Goal: Transaction & Acquisition: Purchase product/service

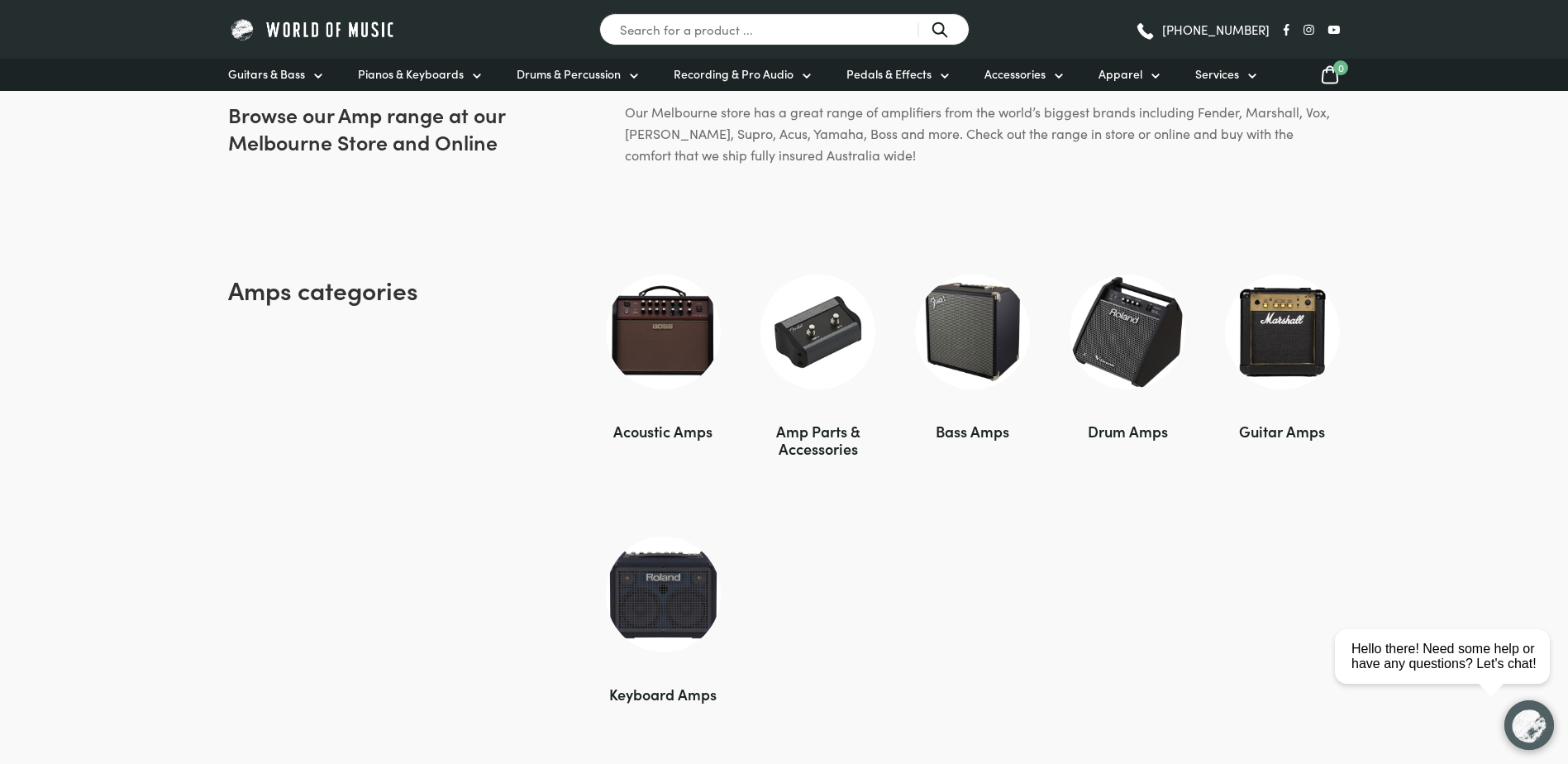
scroll to position [992, 0]
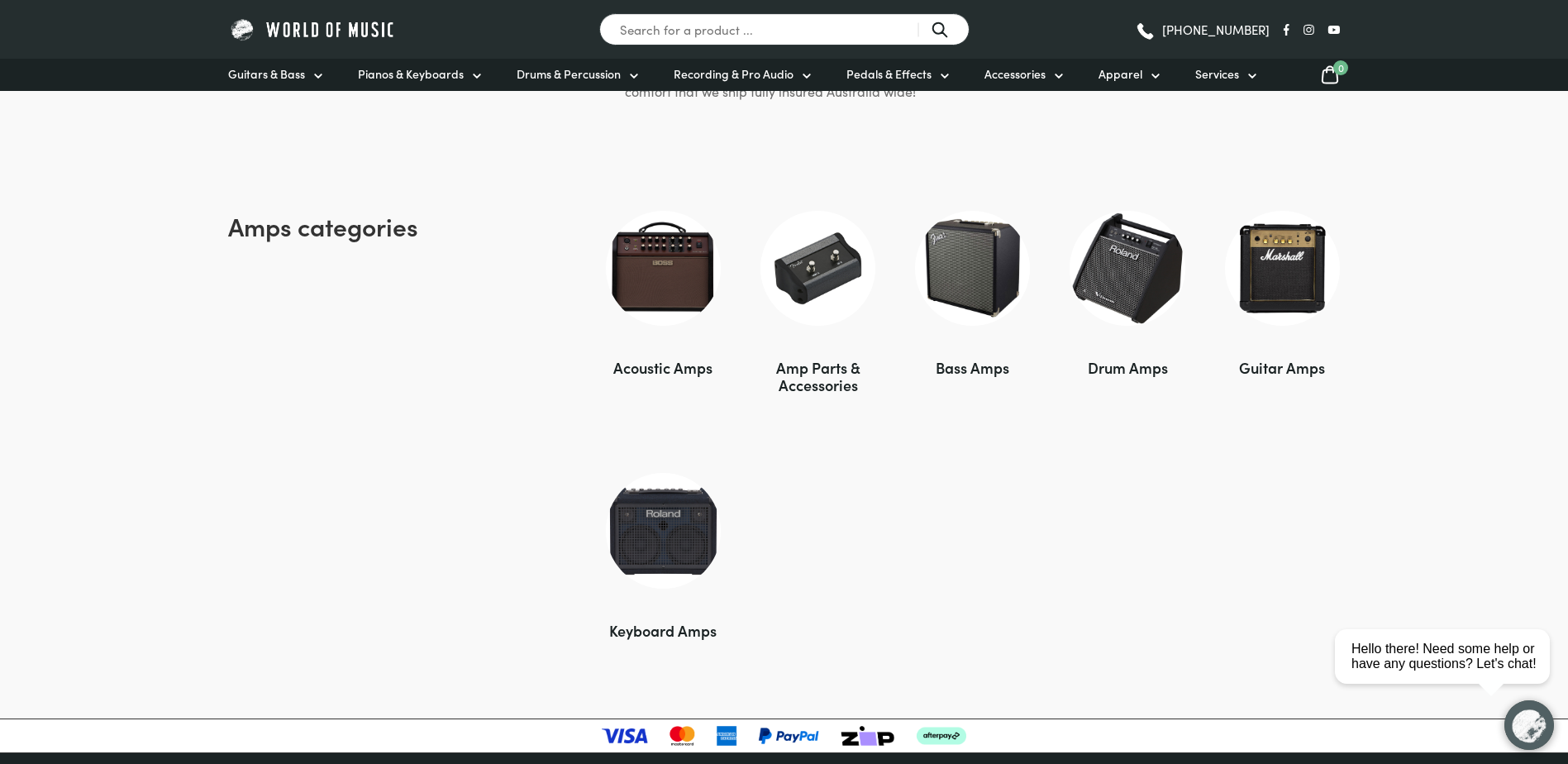
click at [1305, 256] on img at bounding box center [1282, 268] width 114 height 114
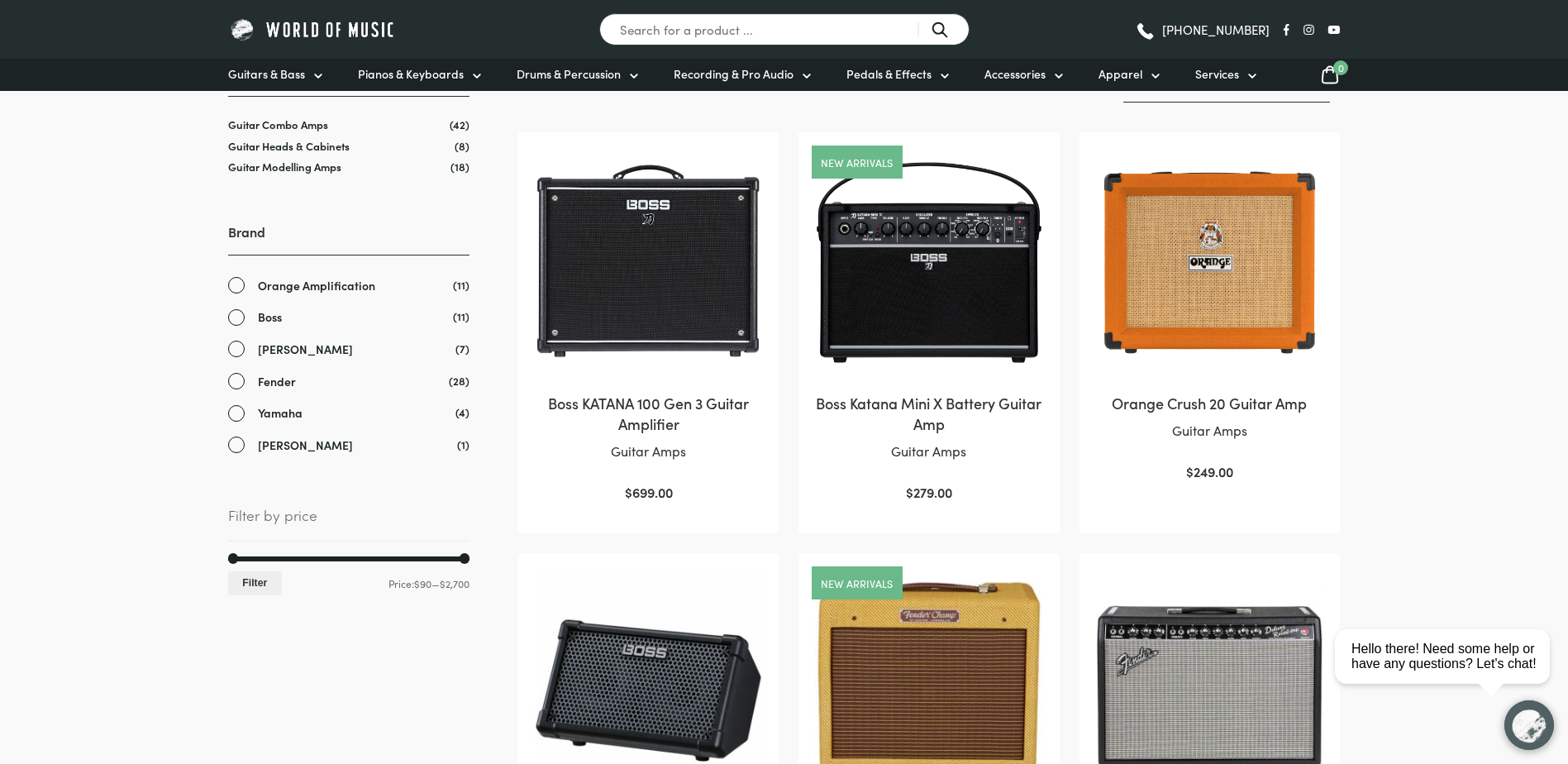
scroll to position [165, 0]
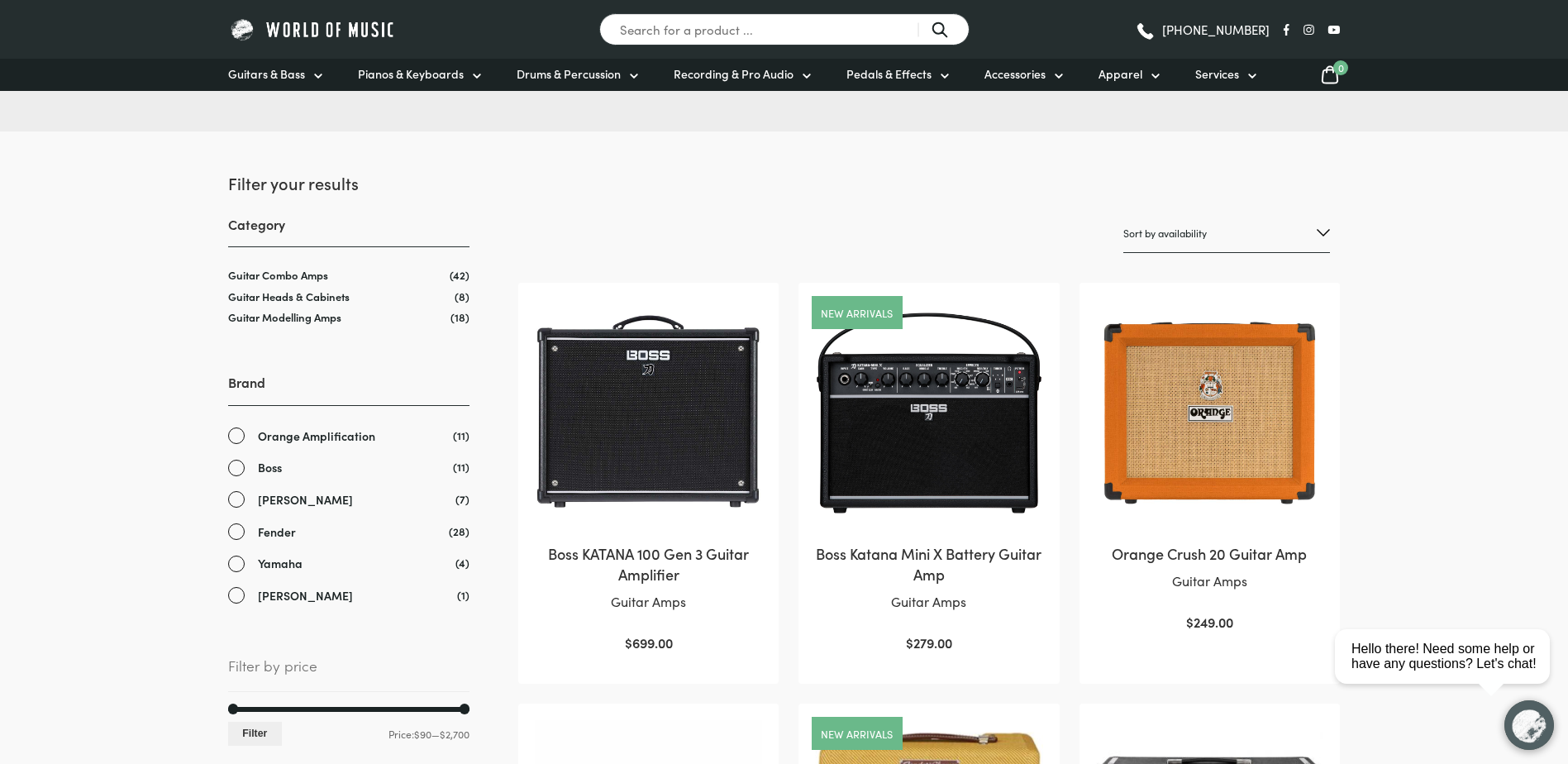
click at [1197, 423] on img at bounding box center [1210, 413] width 227 height 227
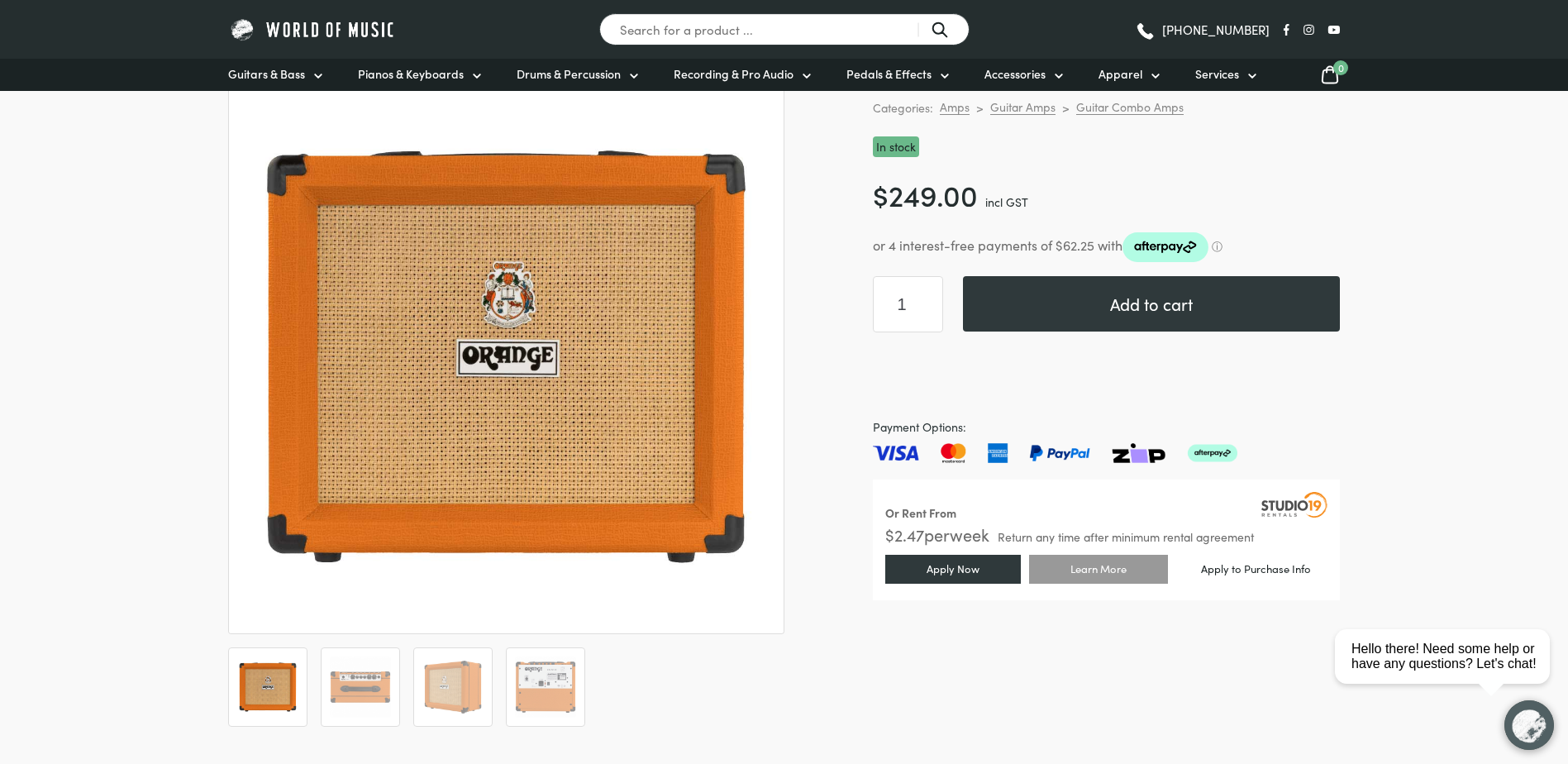
scroll to position [165, 0]
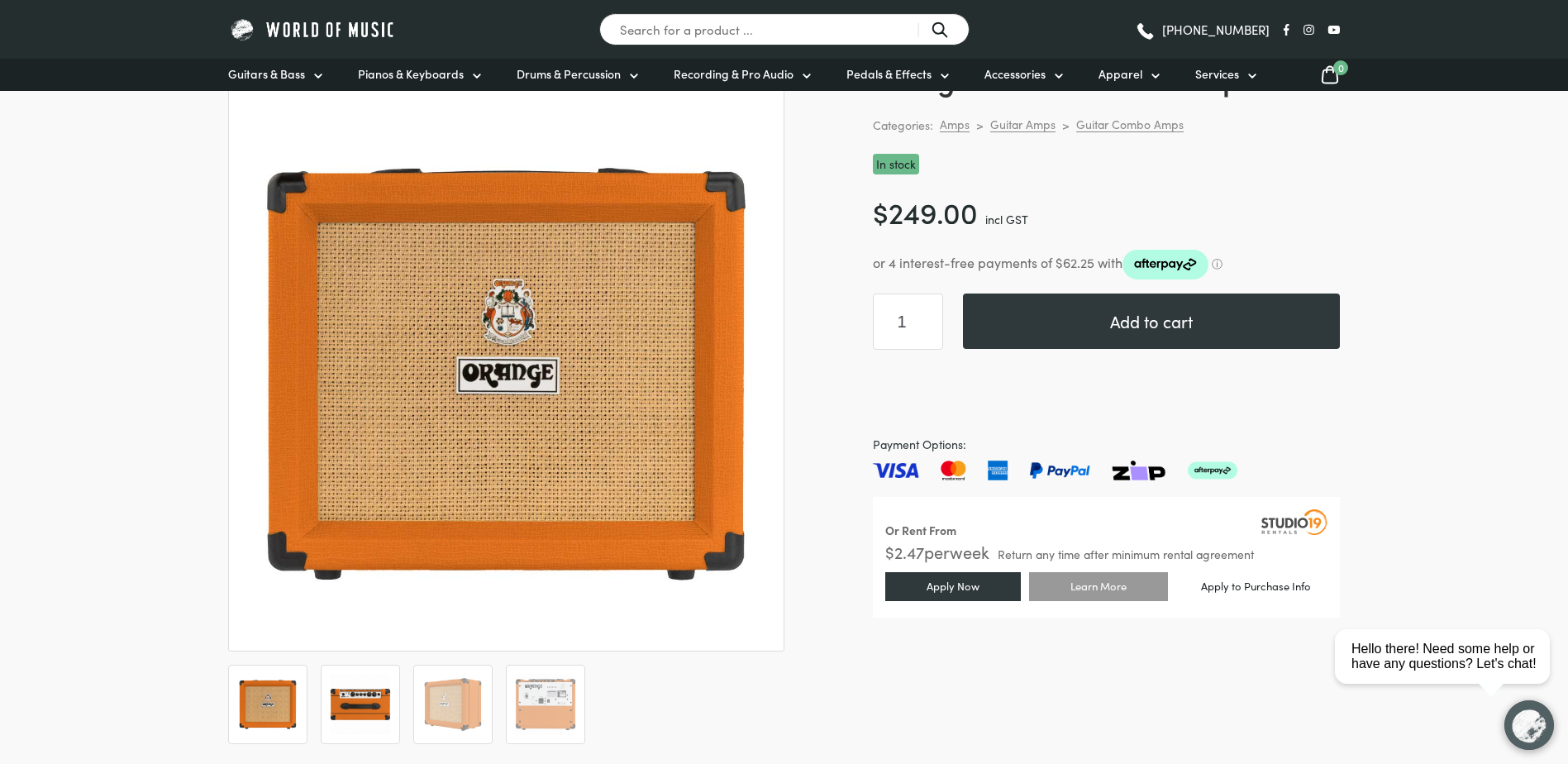
click at [352, 701] on img at bounding box center [360, 704] width 62 height 62
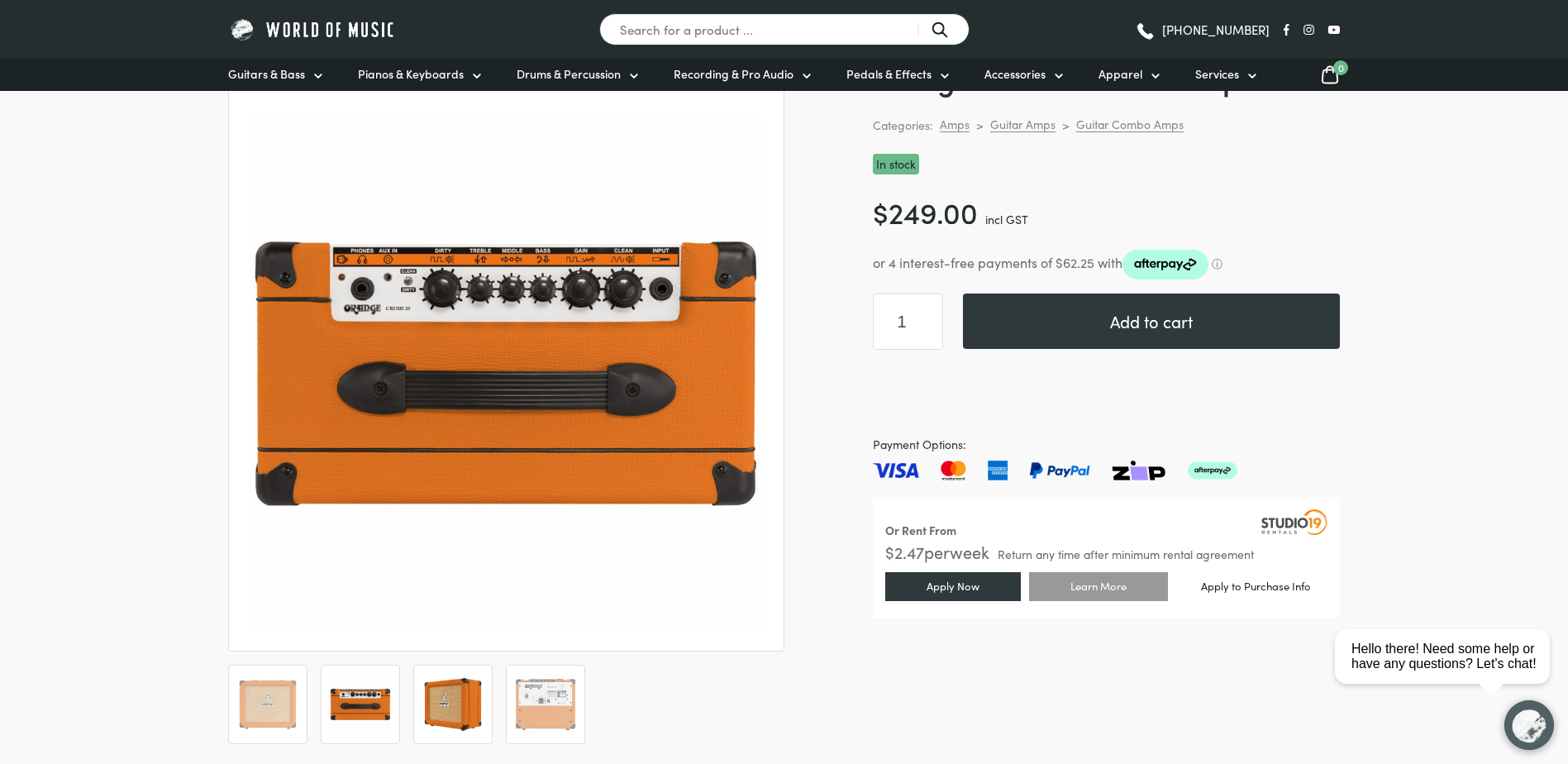
click at [454, 699] on img at bounding box center [453, 704] width 62 height 62
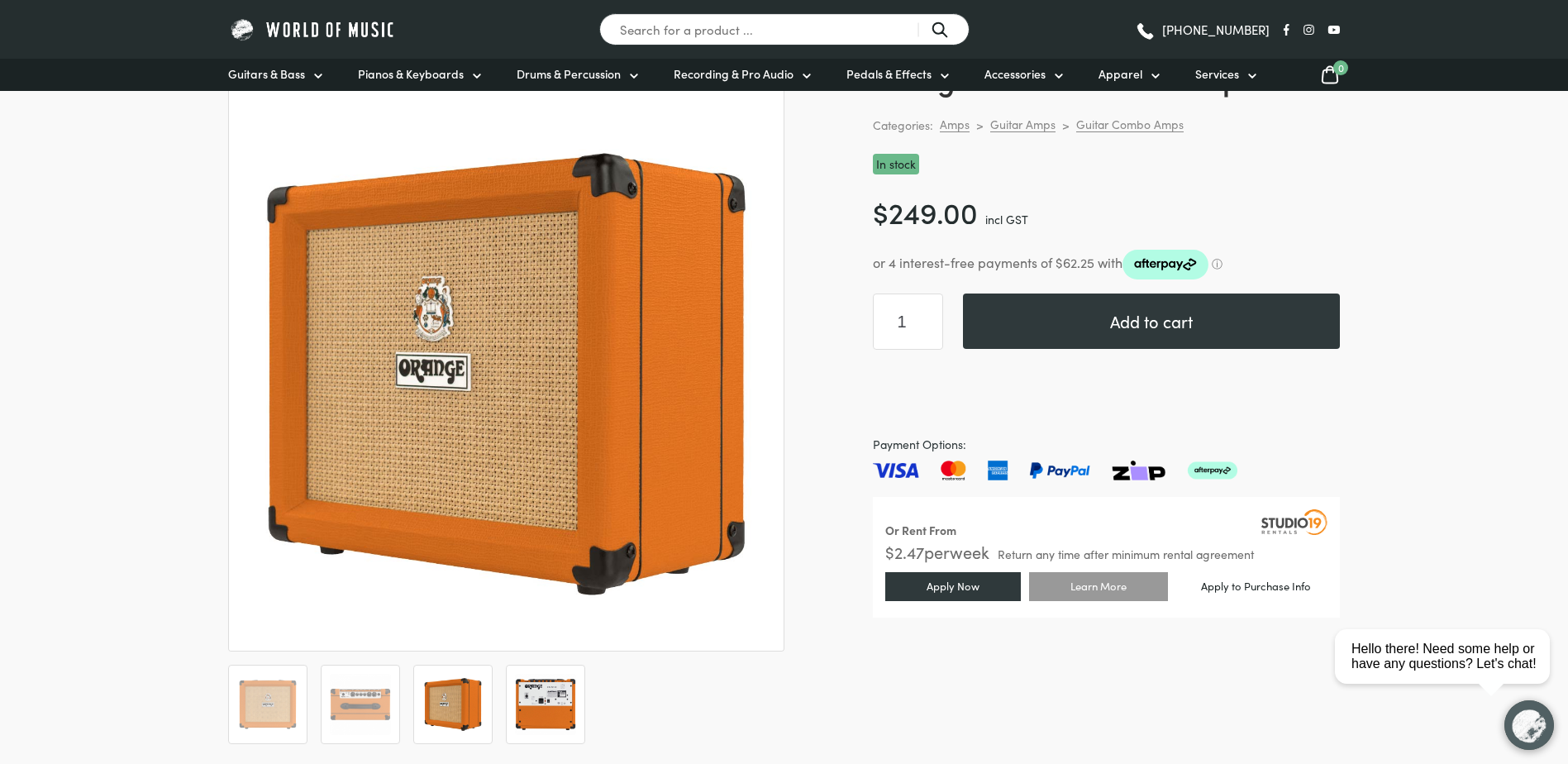
click at [535, 693] on img at bounding box center [546, 704] width 62 height 62
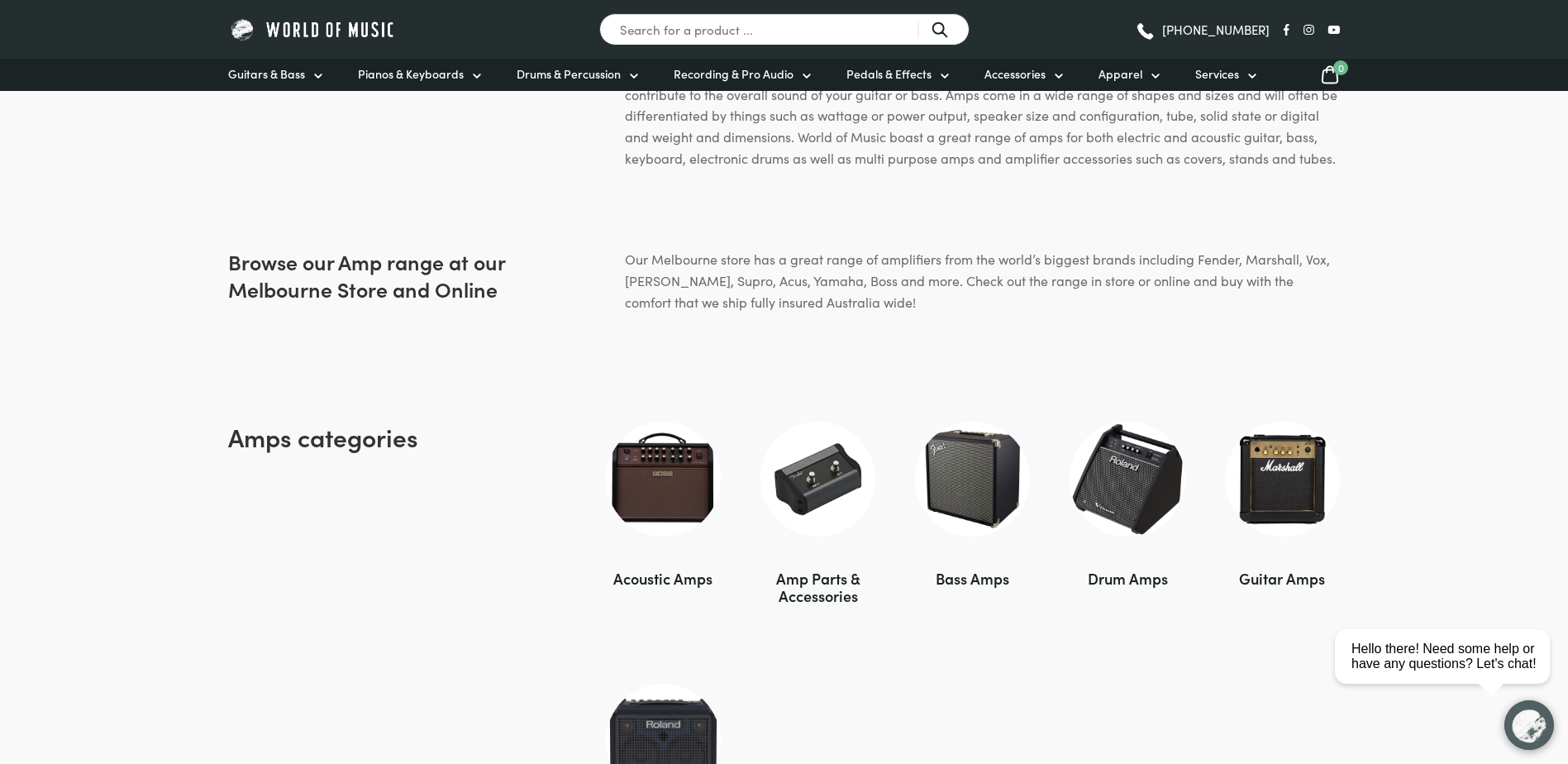
scroll to position [744, 0]
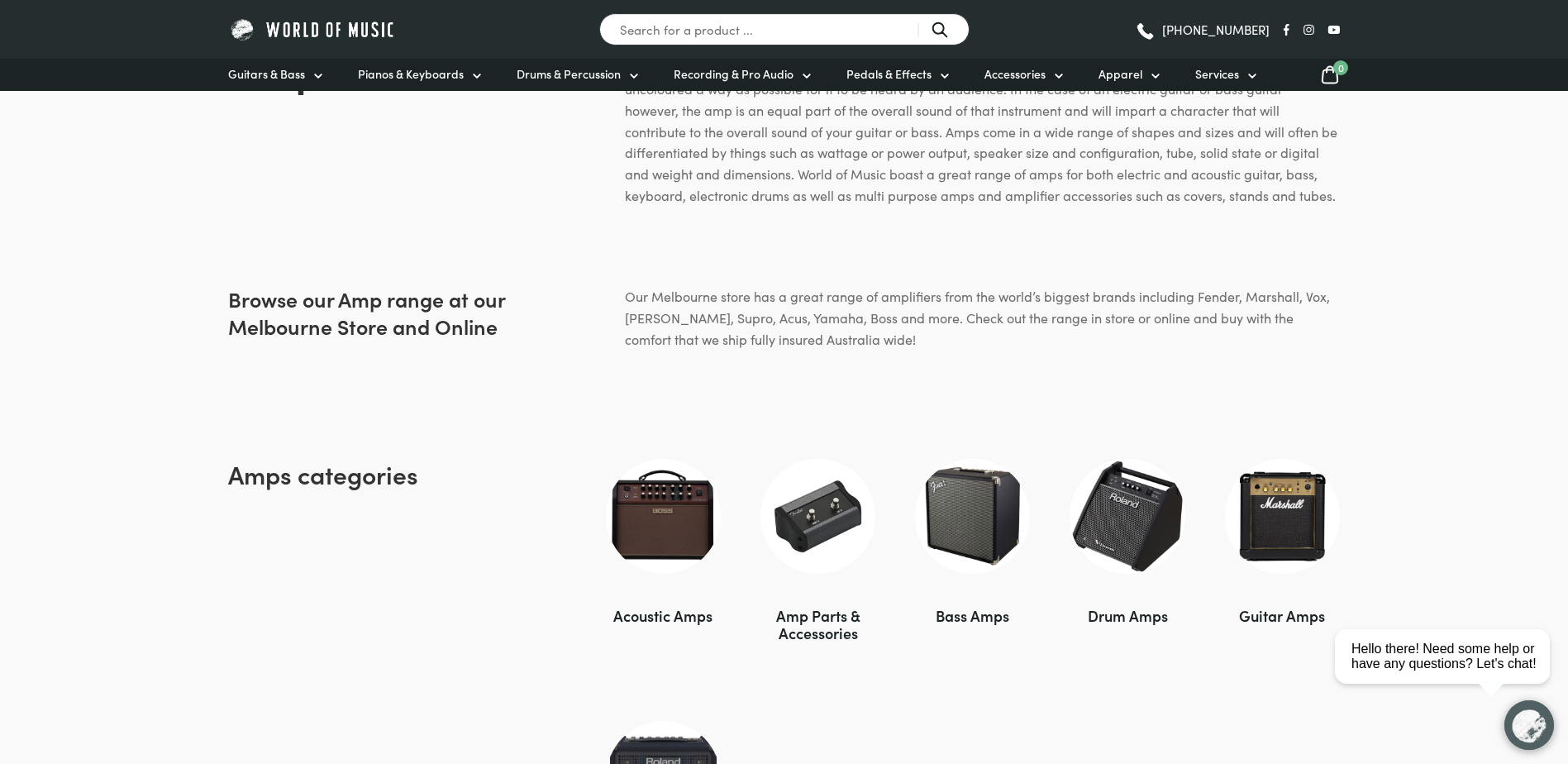
click at [1275, 503] on img at bounding box center [1282, 516] width 114 height 114
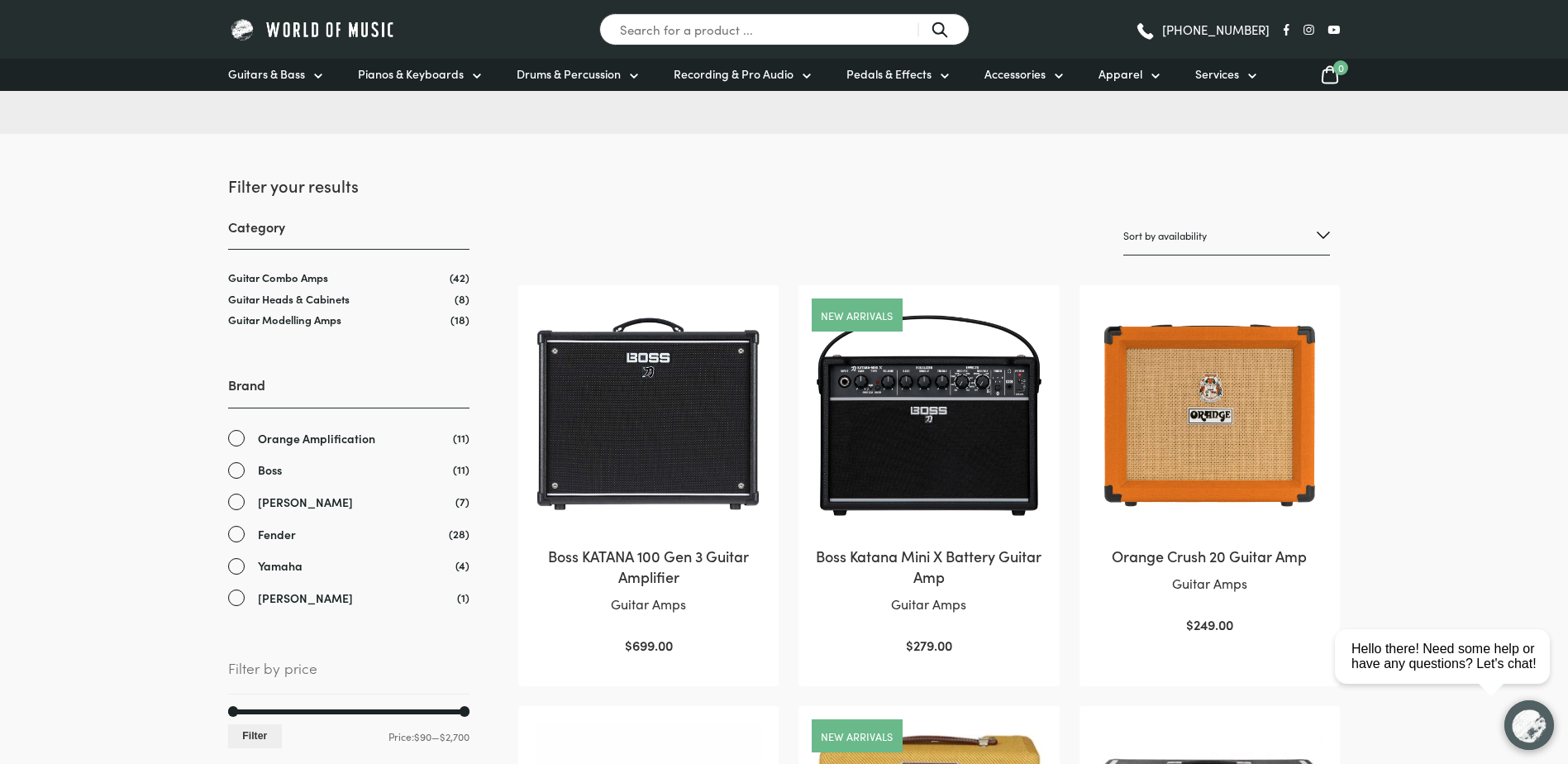
scroll to position [83, 0]
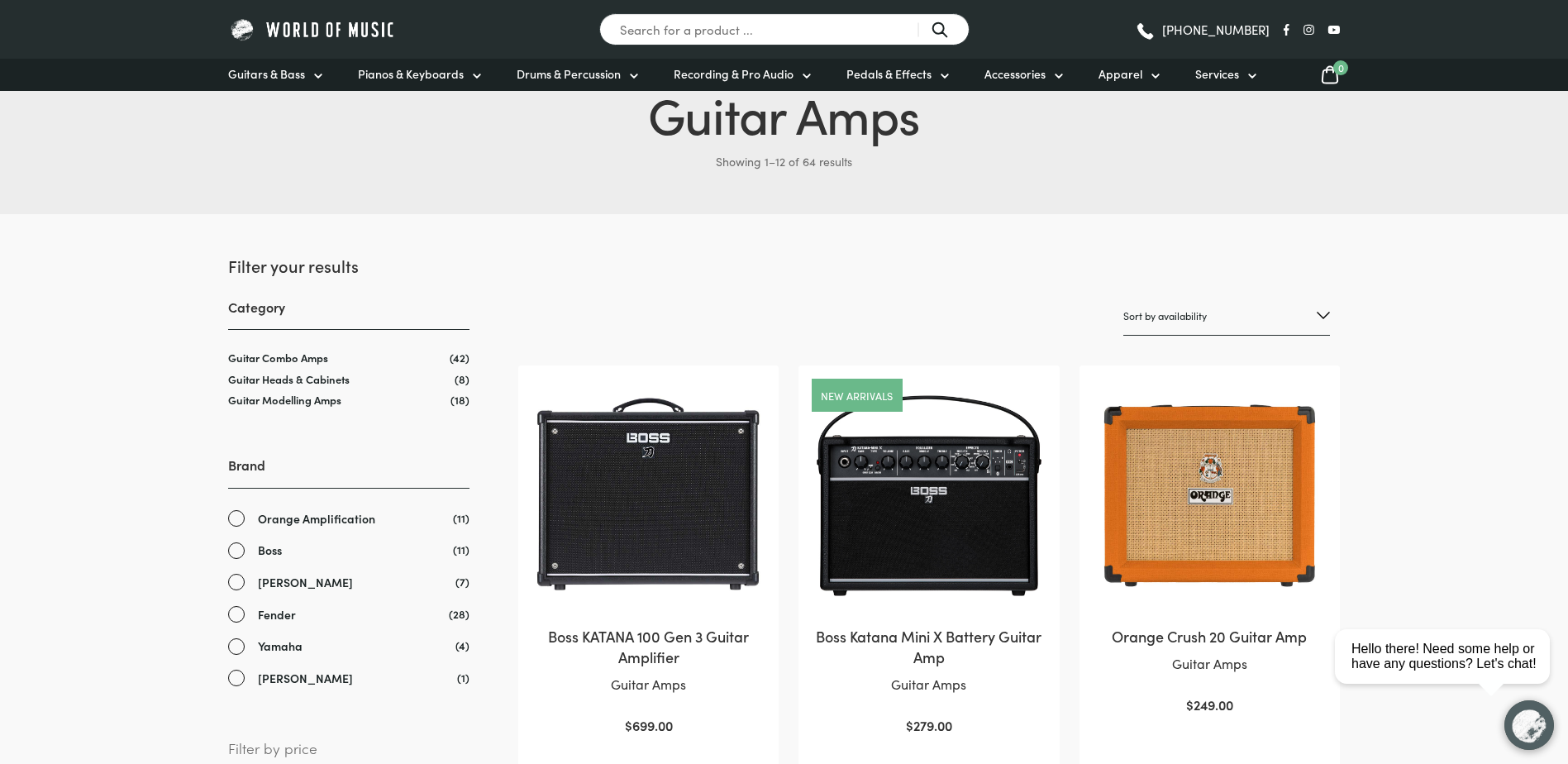
click at [1328, 313] on select "Sort by popularity Sort by average rating Sort by latest Sort by price: low to …" at bounding box center [1227, 316] width 206 height 39
click at [1207, 538] on img at bounding box center [1210, 496] width 227 height 227
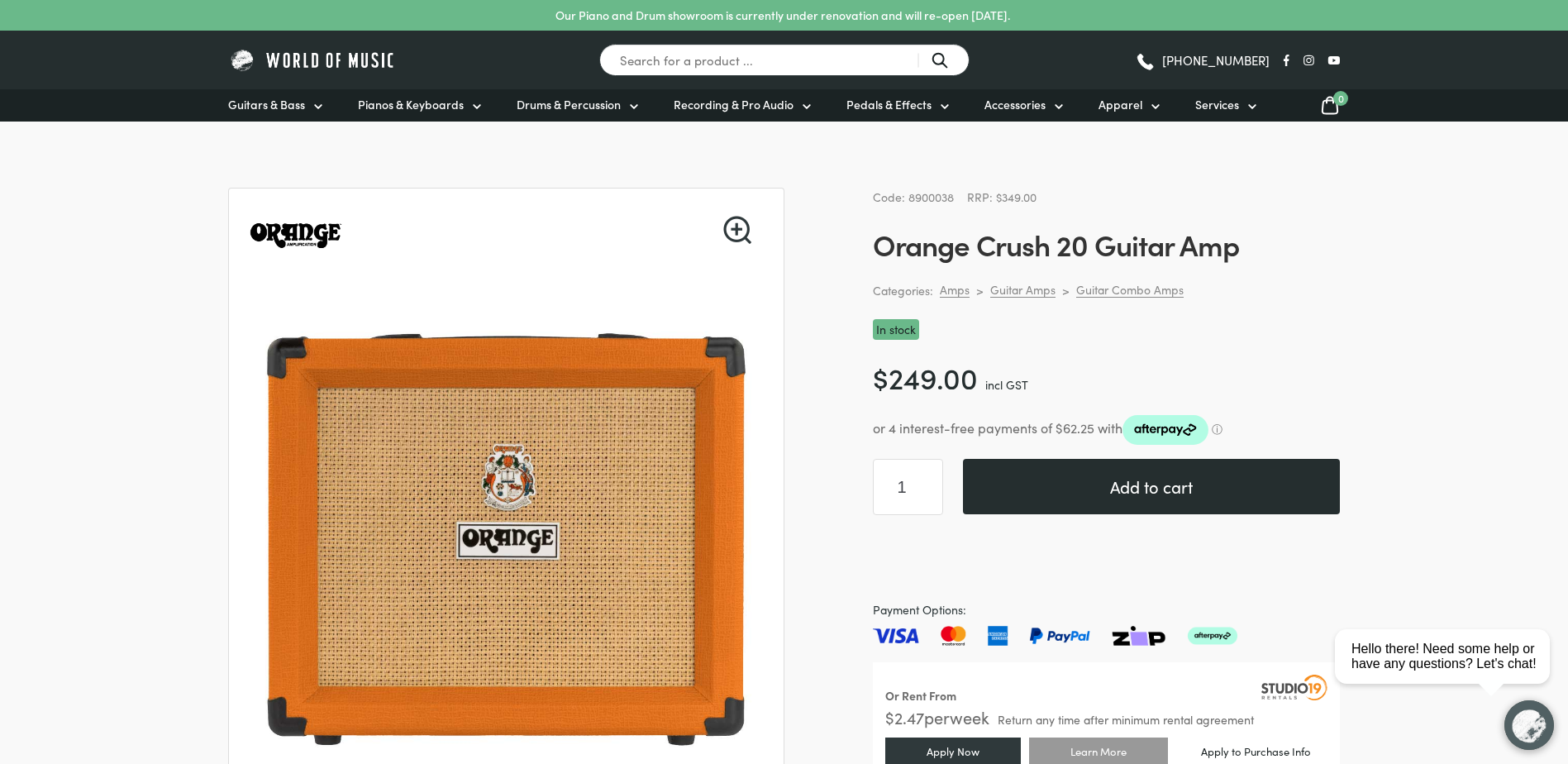
click at [1087, 480] on button "Add to cart" at bounding box center [1151, 486] width 377 height 56
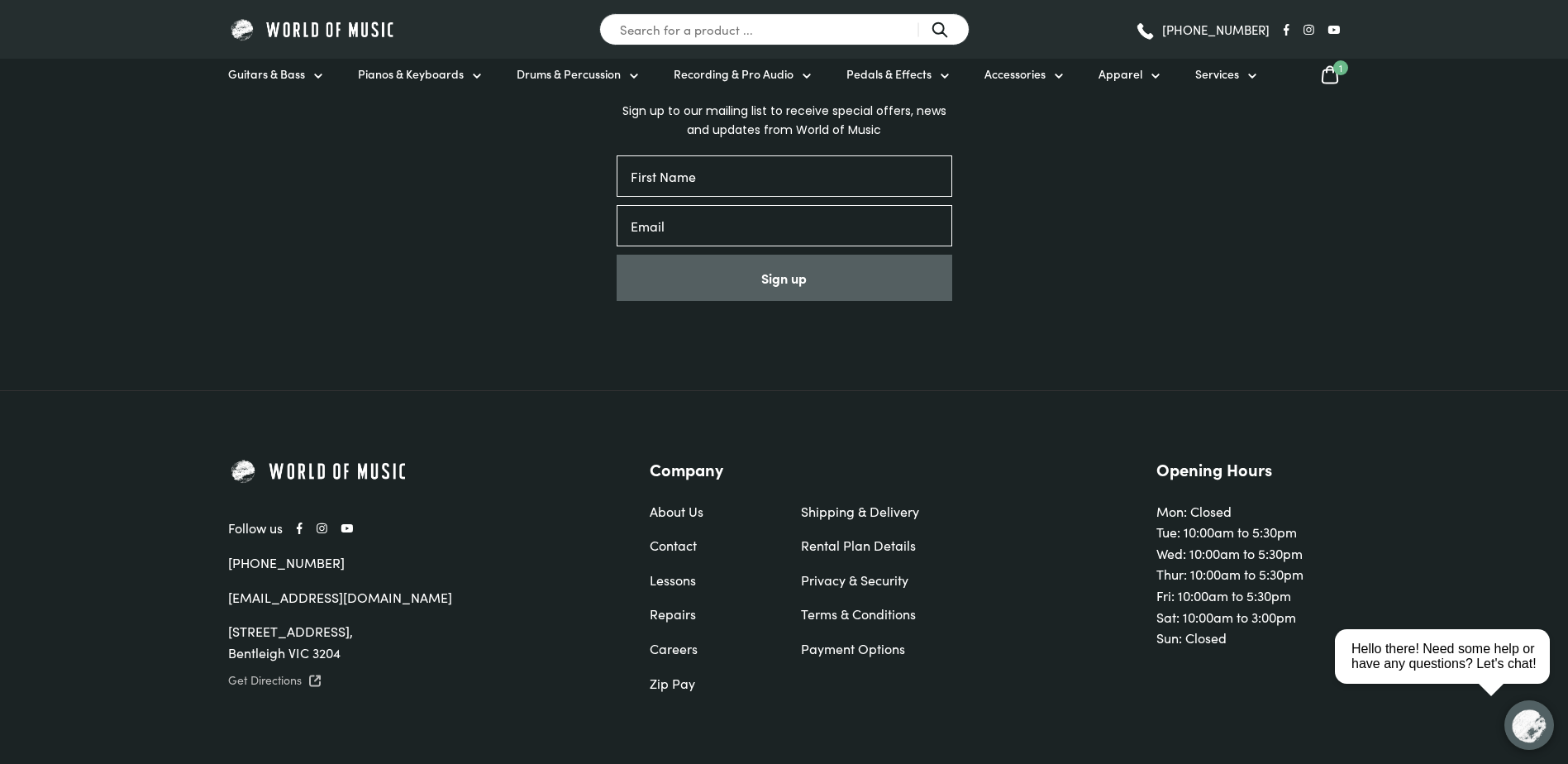
scroll to position [3473, 0]
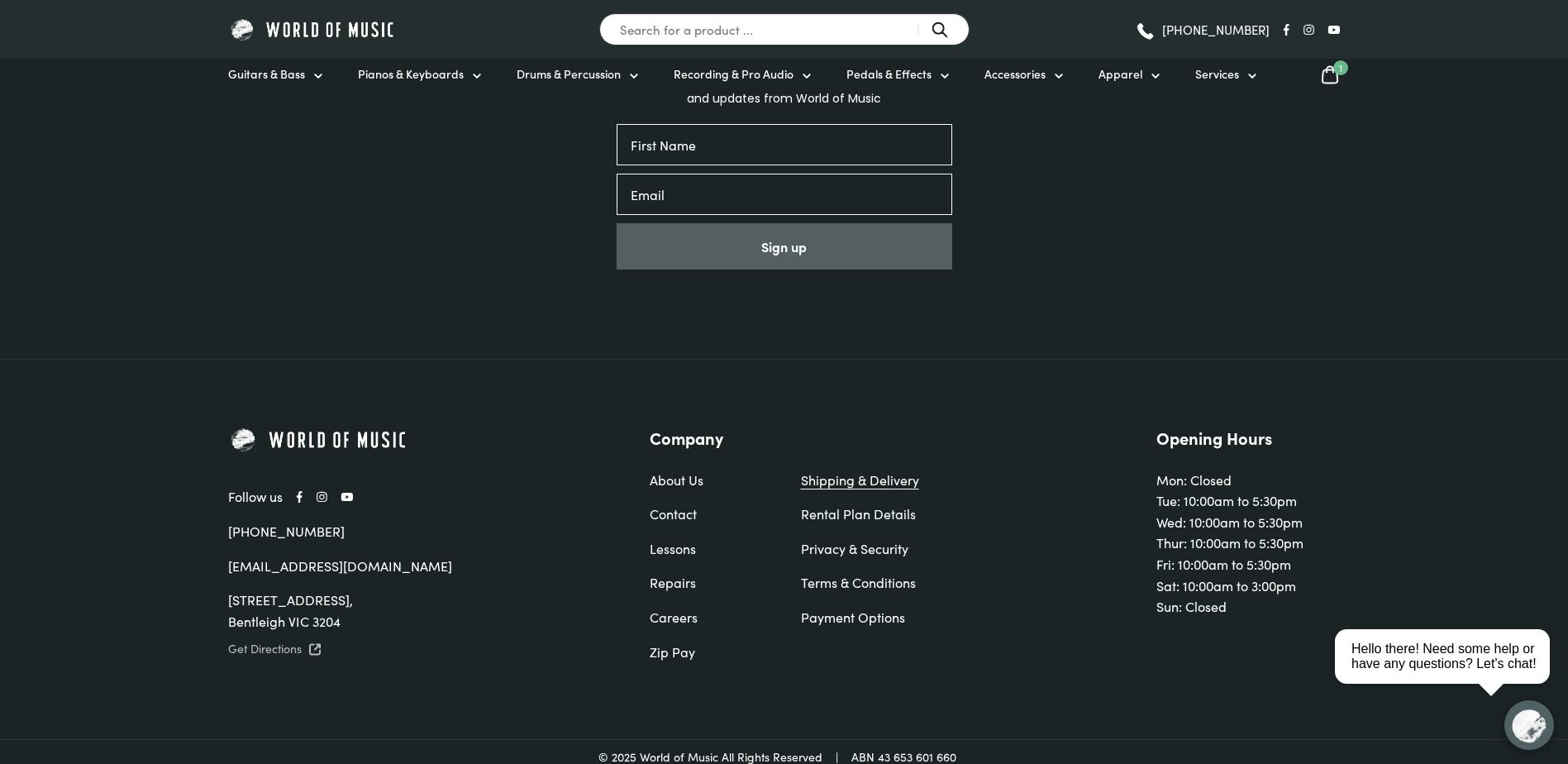
click at [857, 484] on link "Shipping & Delivery" at bounding box center [860, 480] width 118 height 22
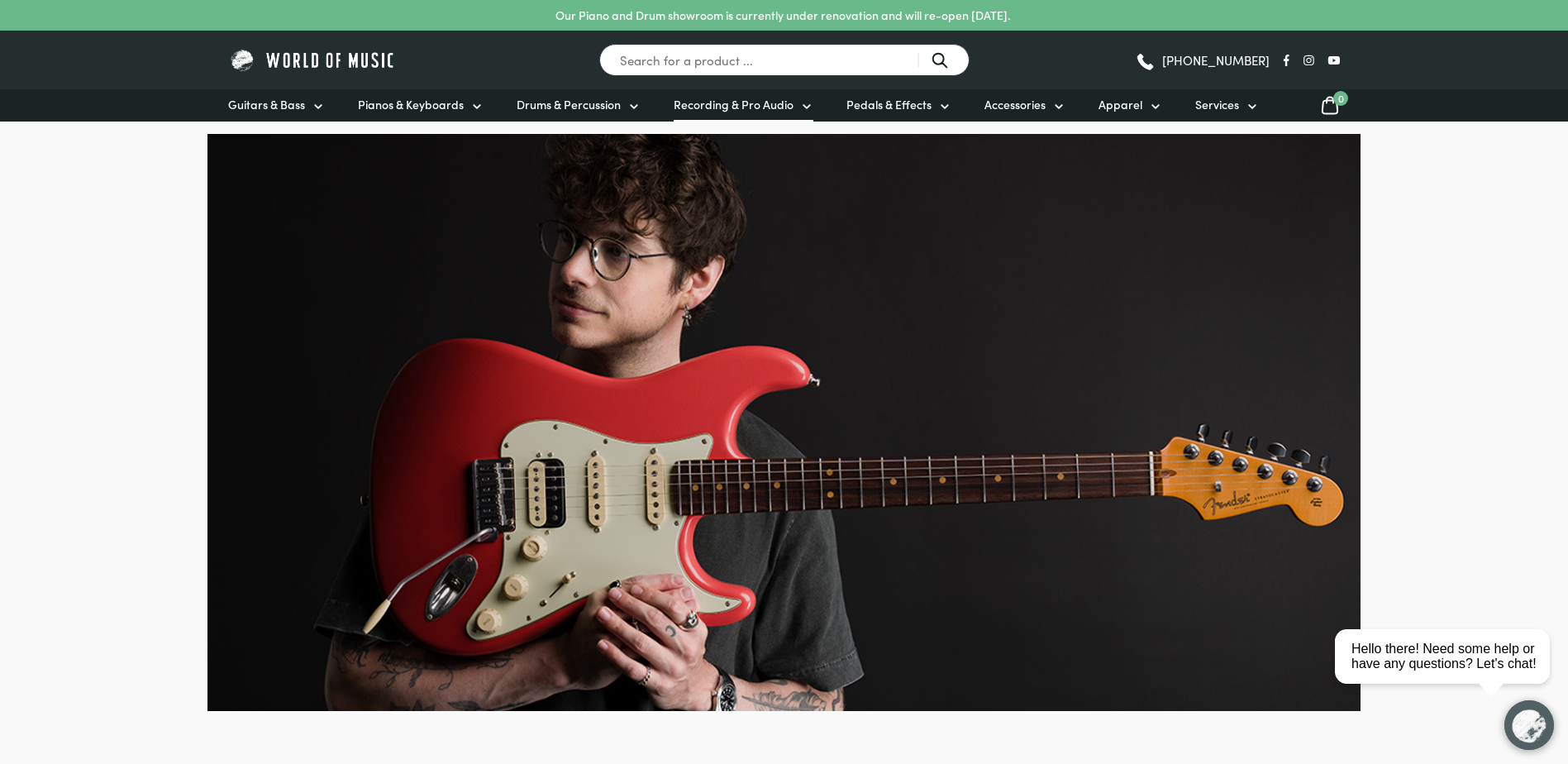
click at [806, 102] on icon at bounding box center [807, 107] width 14 height 14
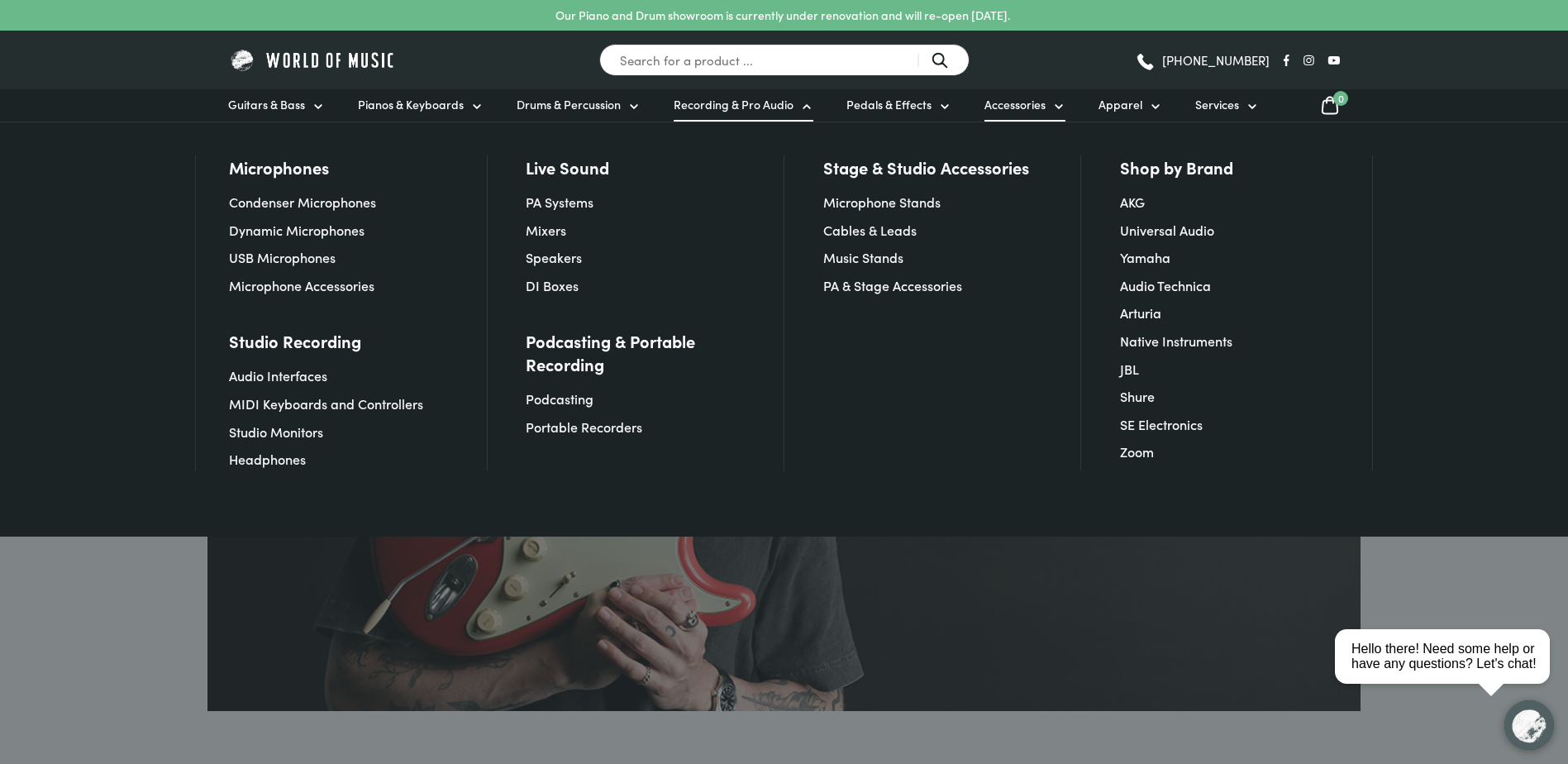
click at [1054, 106] on icon at bounding box center [1059, 107] width 14 height 14
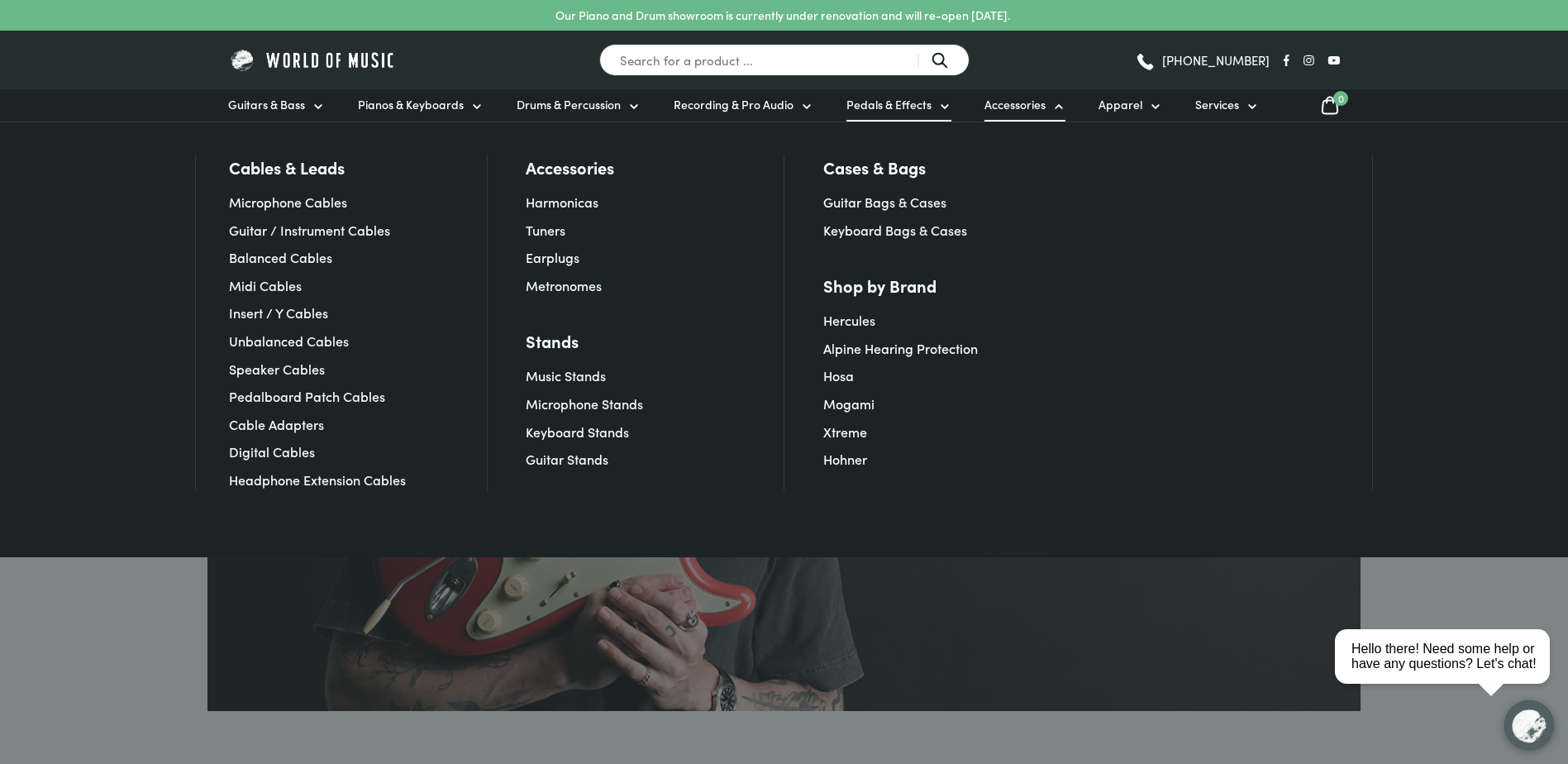
click at [938, 104] on icon at bounding box center [945, 107] width 14 height 14
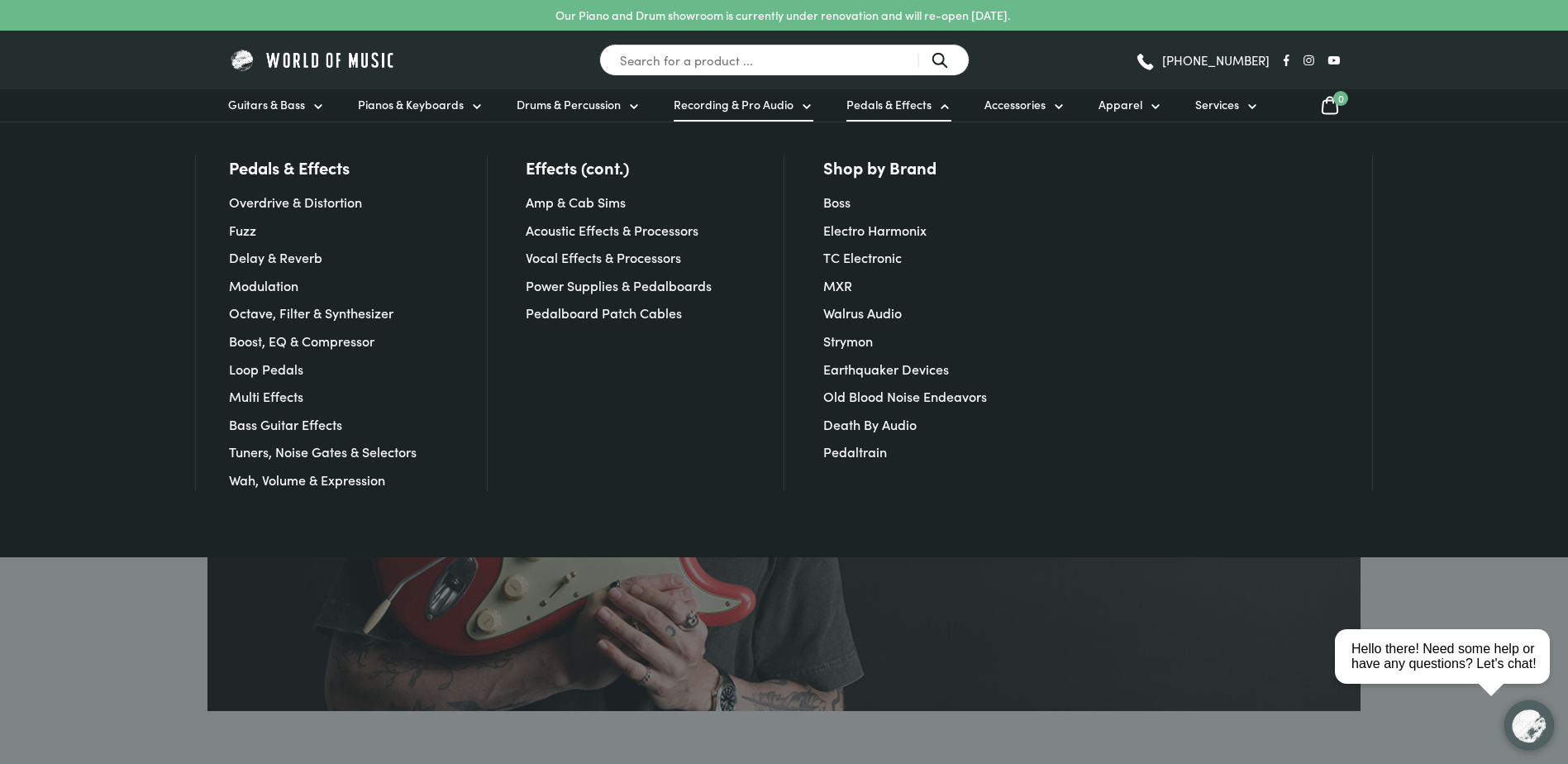
click at [690, 112] on span "Recording & Pro Audio" at bounding box center [734, 105] width 120 height 18
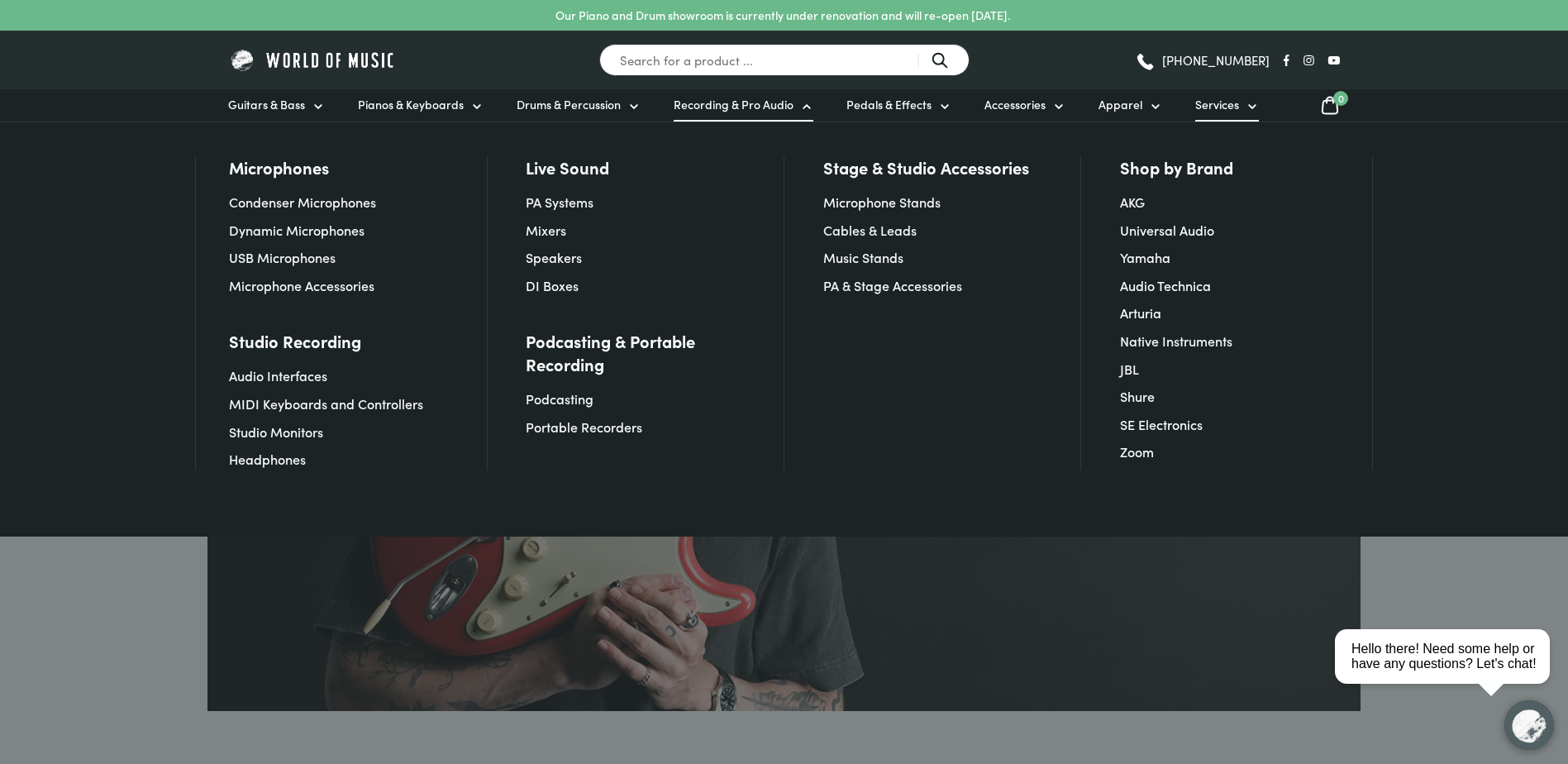
click at [1246, 111] on icon at bounding box center [1253, 107] width 14 height 14
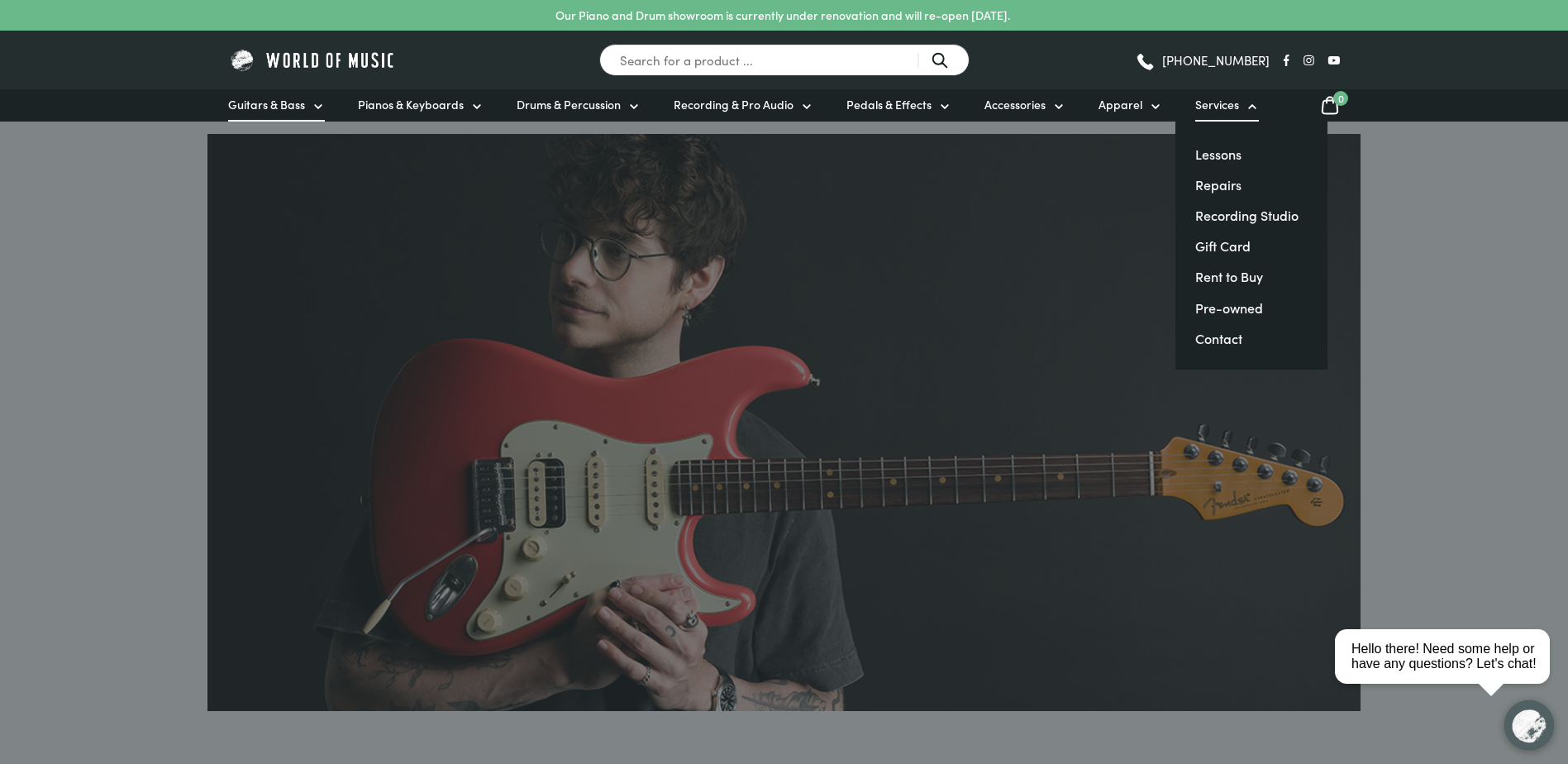
click at [307, 105] on link "Guitars & Bass" at bounding box center [276, 105] width 97 height 32
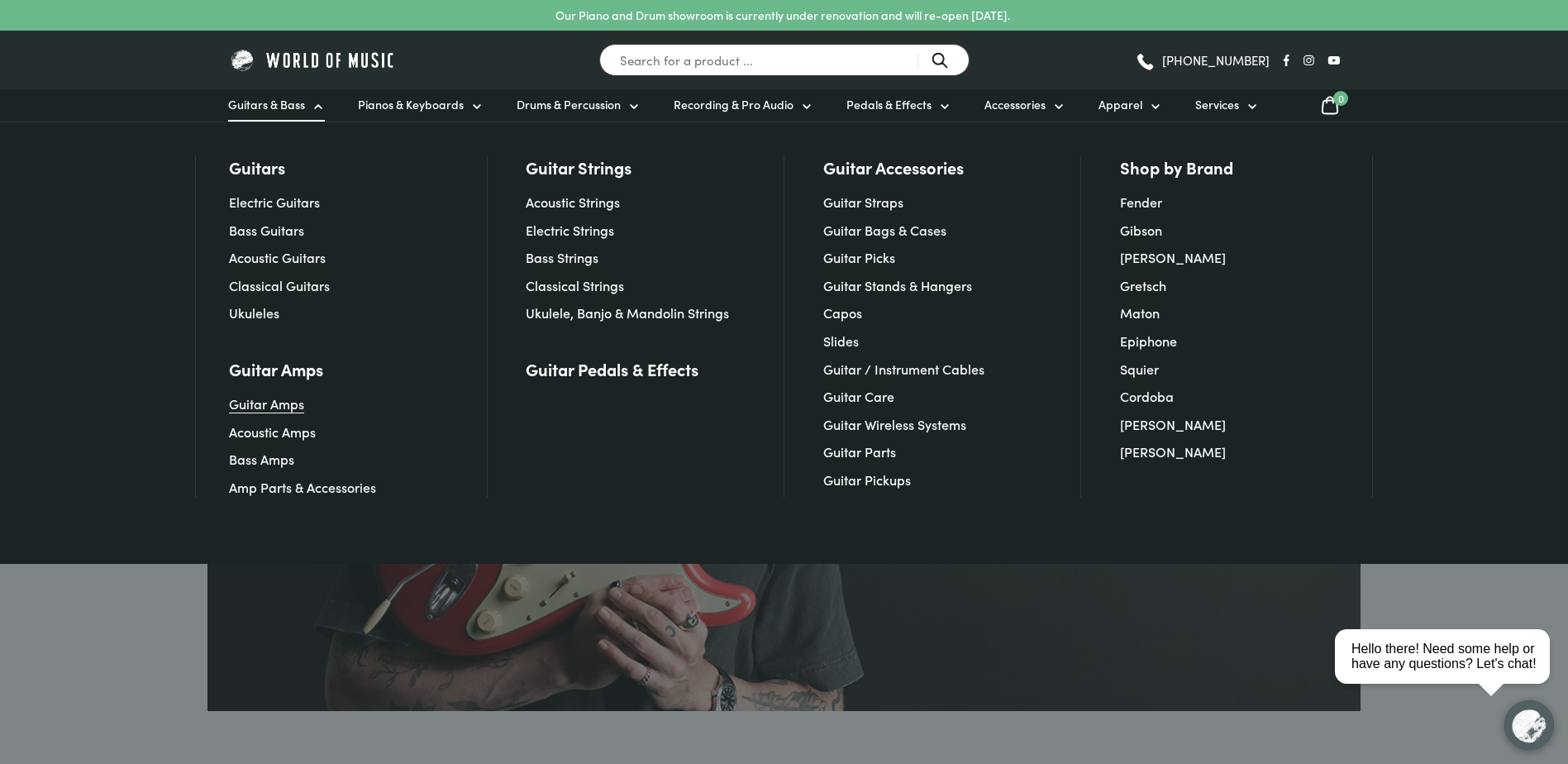
click at [258, 405] on link "Guitar Amps" at bounding box center [266, 403] width 75 height 19
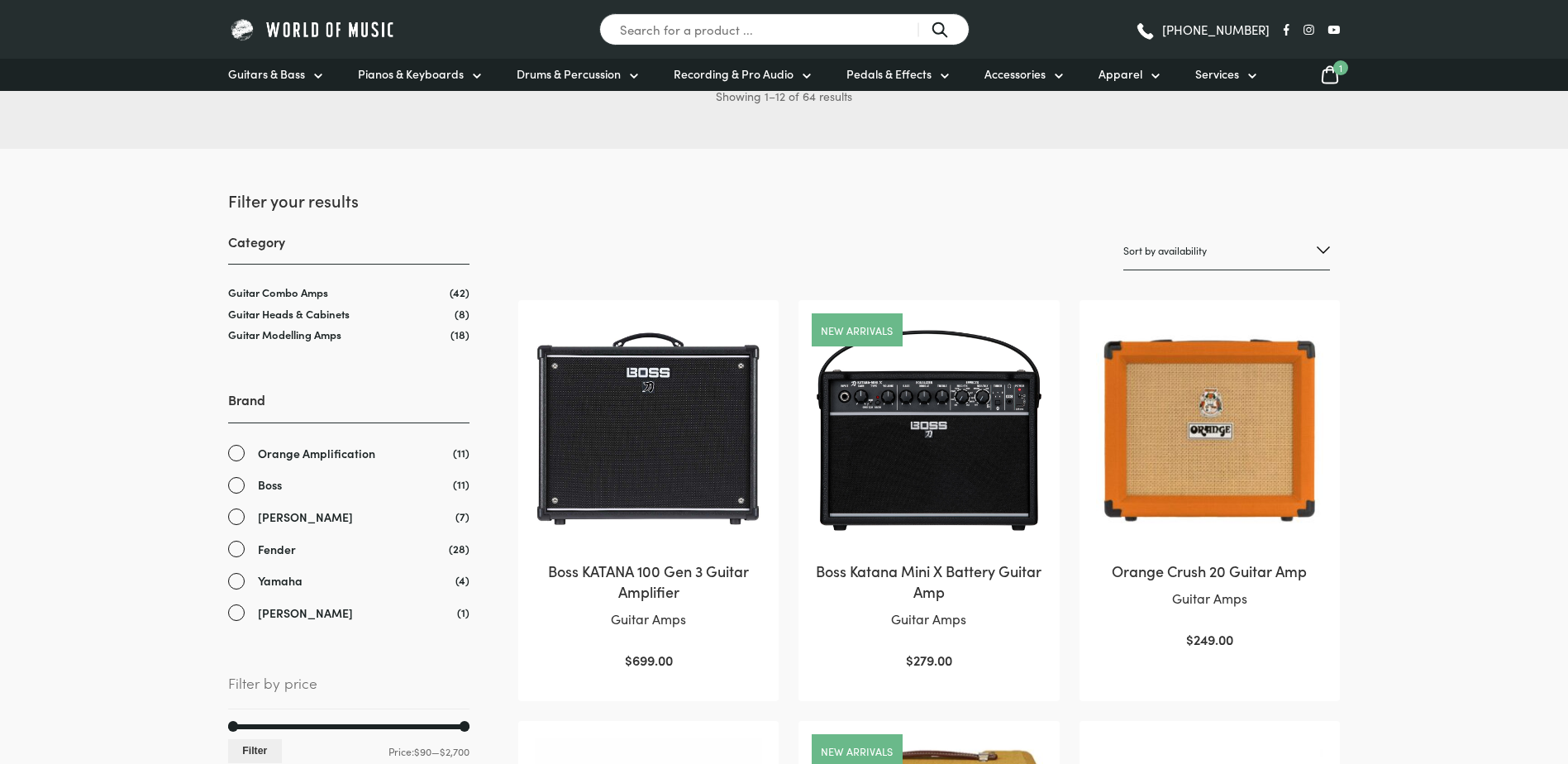
scroll to position [165, 0]
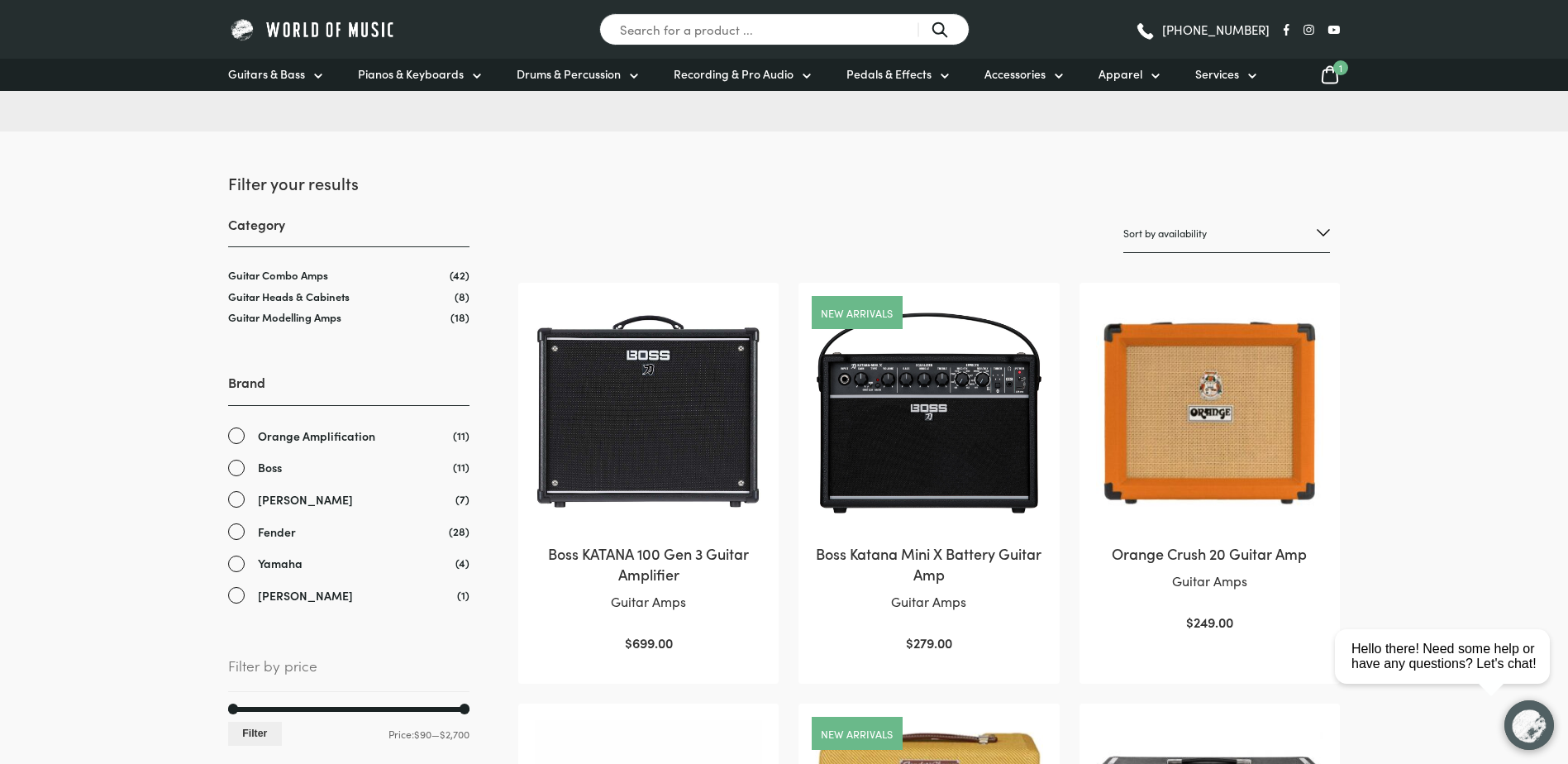
click at [1232, 393] on img at bounding box center [1210, 413] width 227 height 227
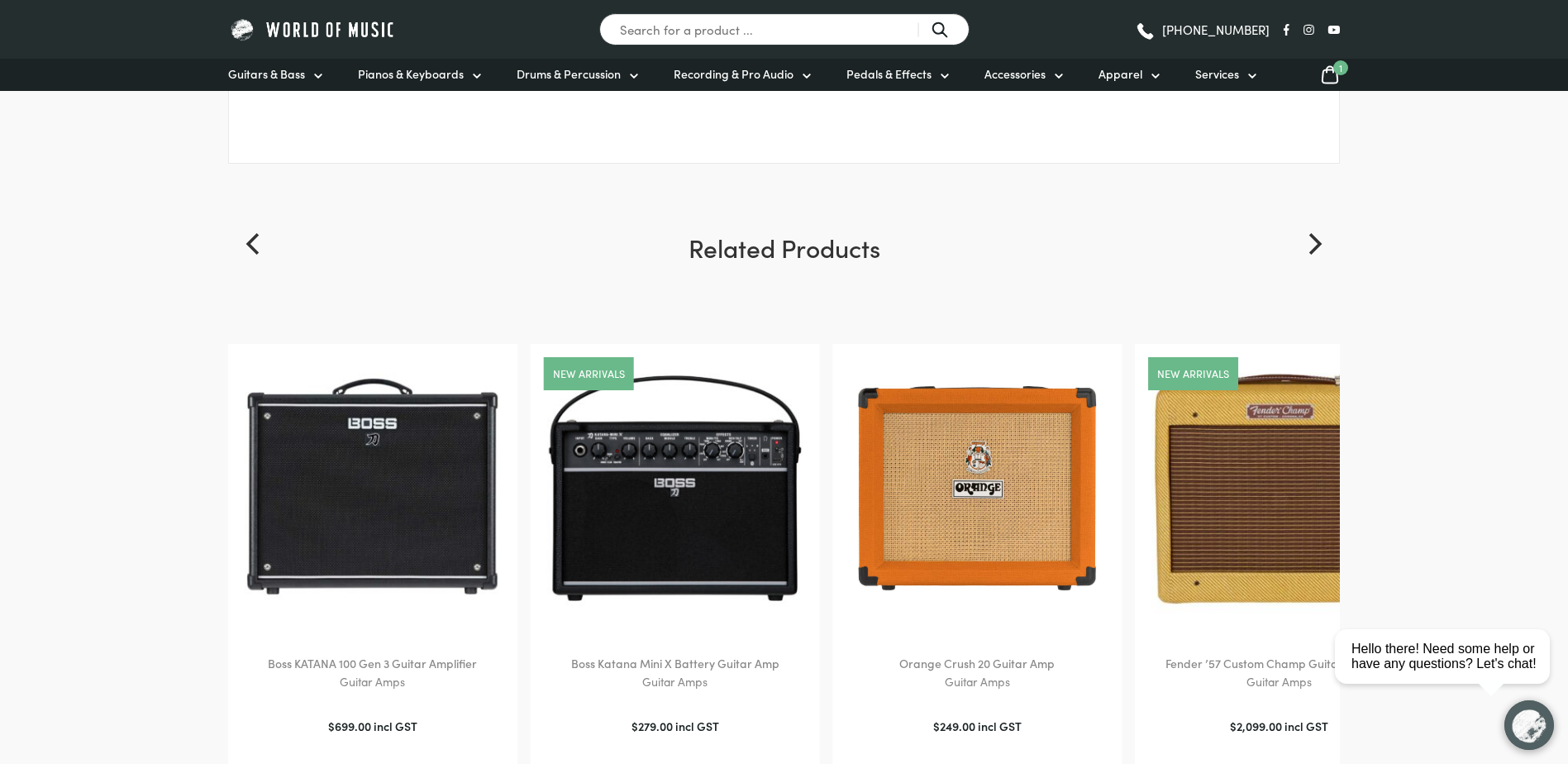
scroll to position [2481, 0]
